Goal: Task Accomplishment & Management: Manage account settings

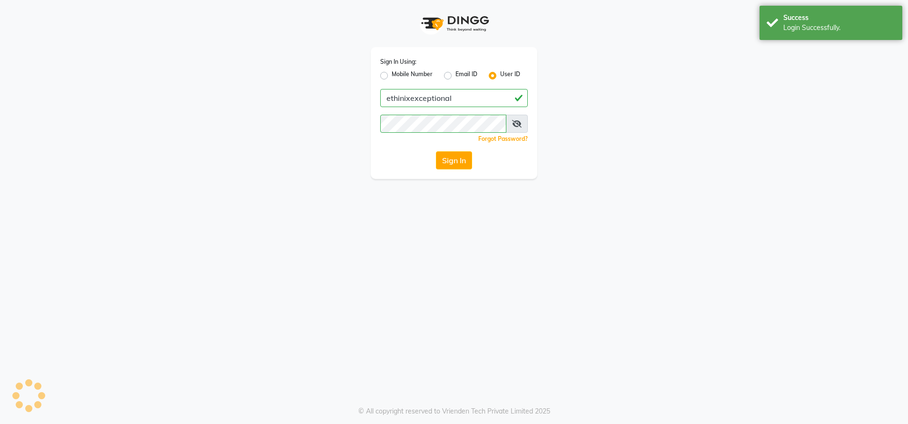
select select "3625"
select select "service"
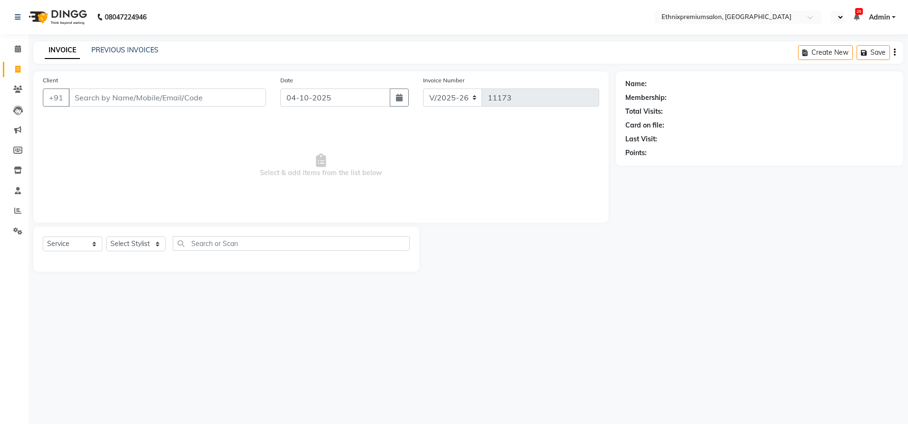
select select "en"
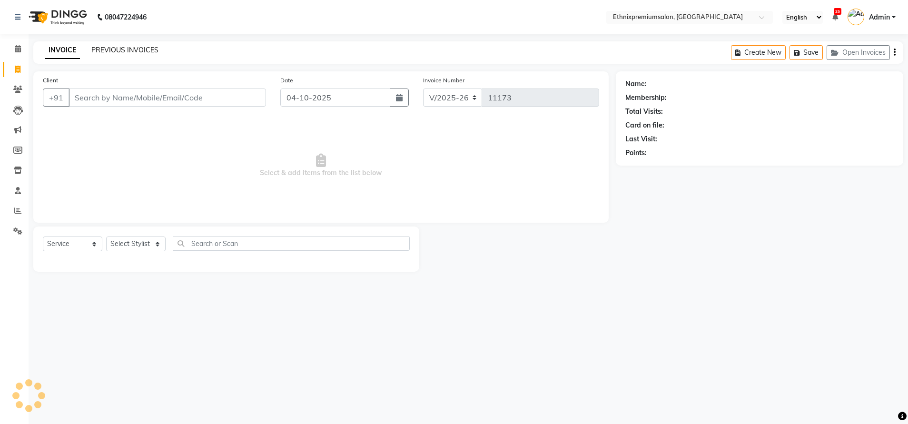
click at [110, 48] on link "PREVIOUS INVOICES" at bounding box center [124, 50] width 67 height 9
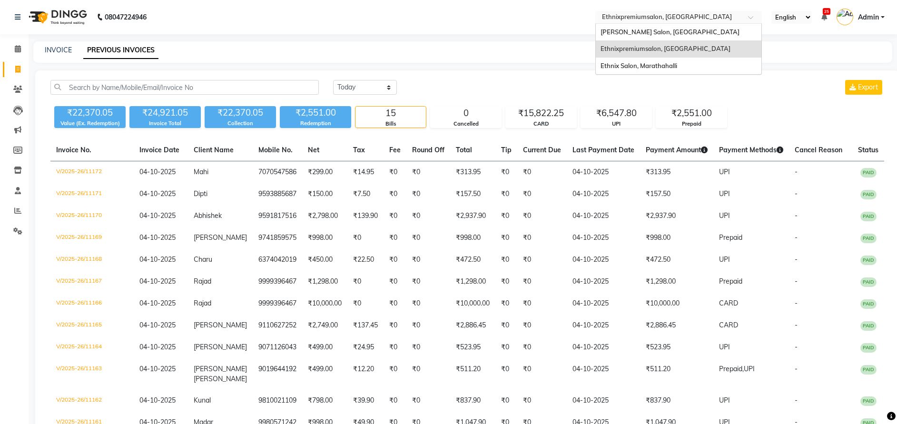
click at [619, 17] on input "text" at bounding box center [669, 18] width 138 height 10
click at [633, 34] on span "[PERSON_NAME] Salon, [GEOGRAPHIC_DATA]" at bounding box center [670, 32] width 139 height 8
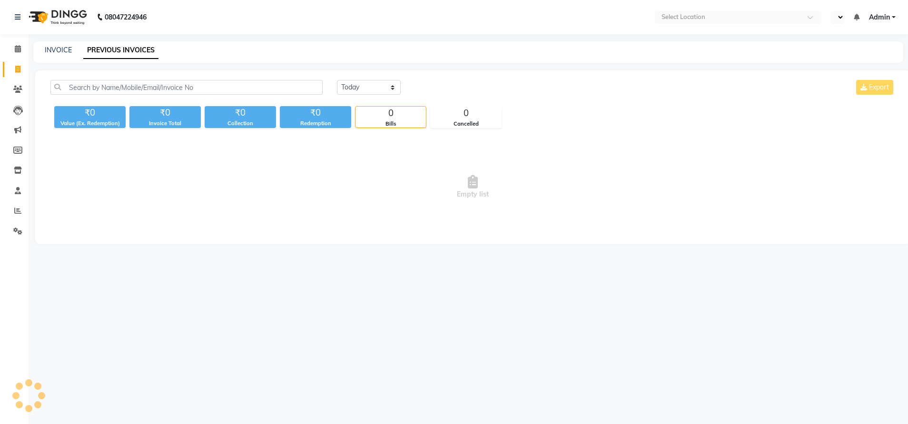
select select "en"
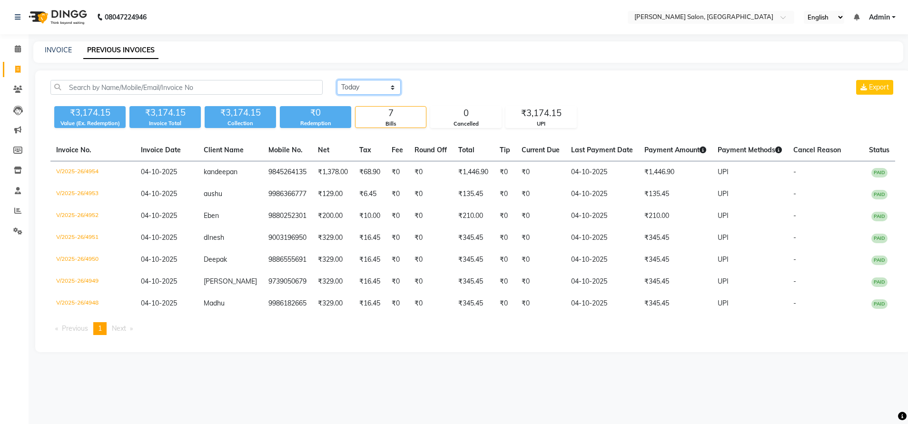
click at [375, 90] on select "Today Yesterday Custom Range" at bounding box center [369, 87] width 64 height 15
select select "range"
click at [337, 80] on select "Today Yesterday Custom Range" at bounding box center [369, 87] width 64 height 15
click at [438, 90] on input "04-10-2025" at bounding box center [446, 87] width 67 height 13
select select "10"
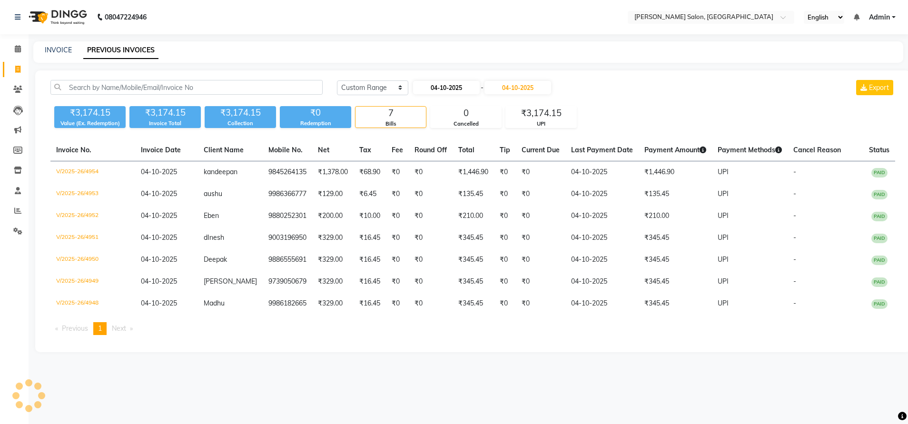
select select "2025"
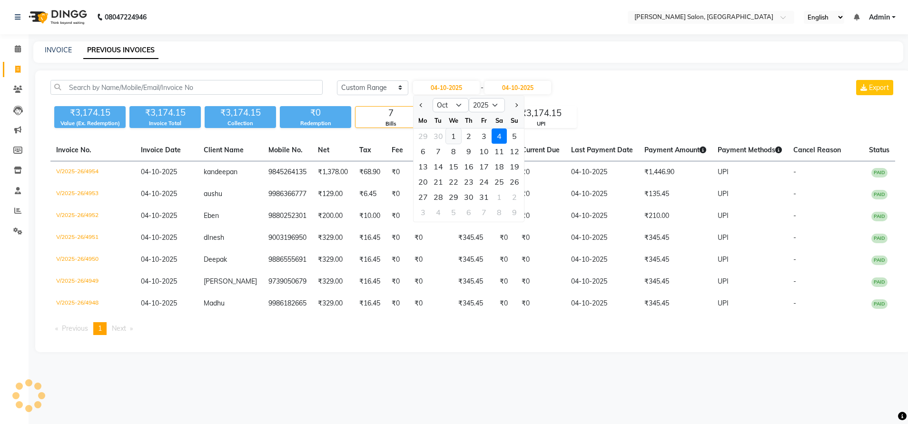
click at [450, 135] on div "1" at bounding box center [453, 136] width 15 height 15
type input "01-10-2025"
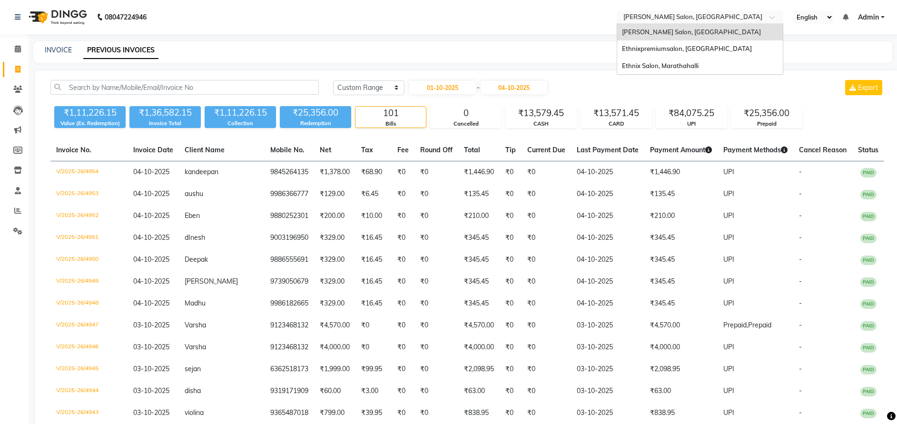
click at [624, 16] on input "text" at bounding box center [691, 18] width 138 height 10
click at [636, 64] on span "Ethnix Salon, Marathahalli" at bounding box center [660, 66] width 77 height 8
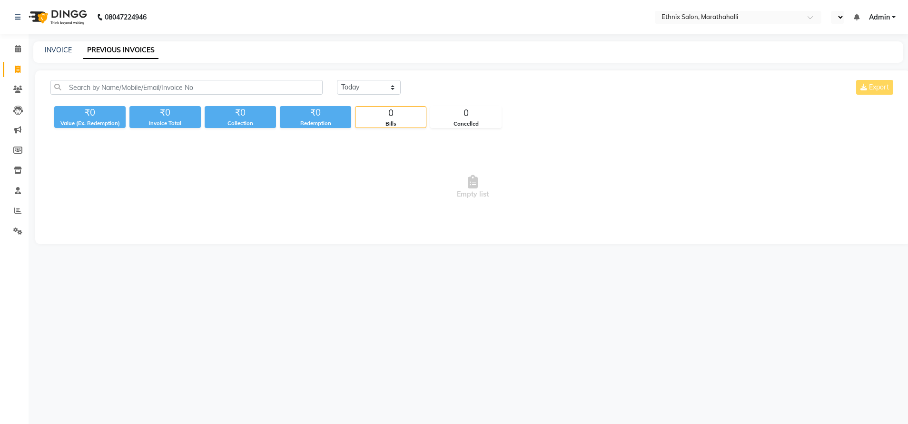
select select "en"
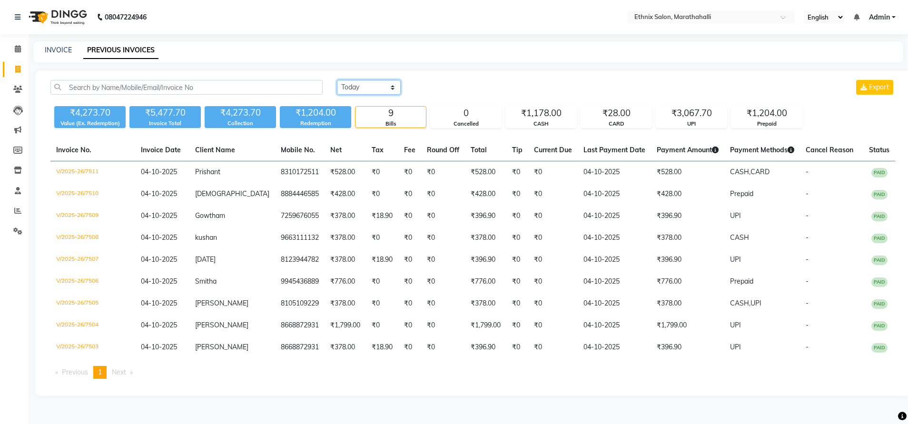
click at [385, 91] on select "Today Yesterday Custom Range" at bounding box center [369, 87] width 64 height 15
select select "range"
click at [337, 80] on select "Today Yesterday Custom Range" at bounding box center [369, 87] width 64 height 15
click at [453, 87] on input "04-10-2025" at bounding box center [446, 87] width 67 height 13
select select "10"
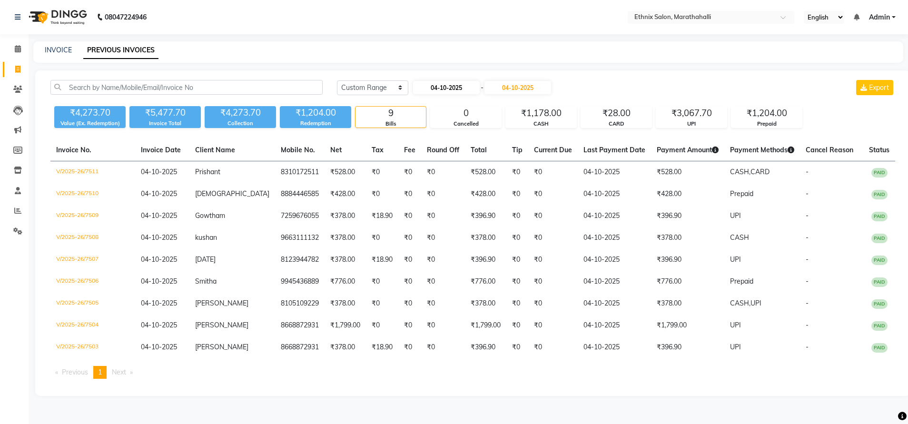
select select "2025"
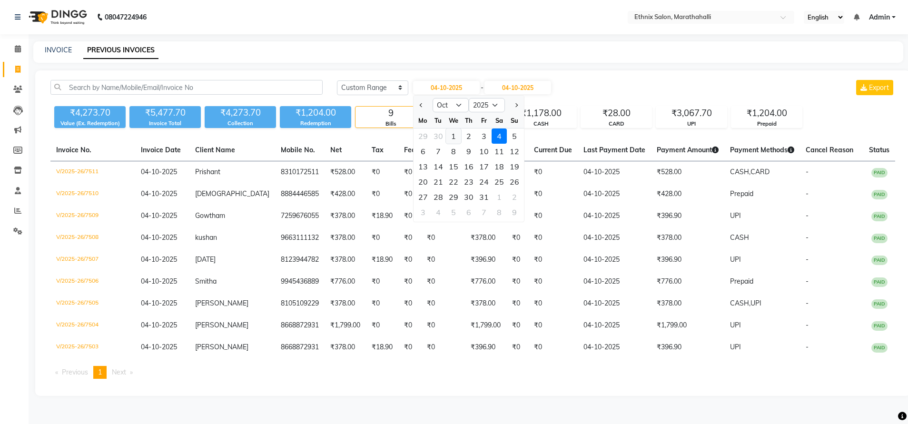
click at [454, 143] on div "1" at bounding box center [453, 136] width 15 height 15
type input "01-10-2025"
